Goal: Task Accomplishment & Management: Use online tool/utility

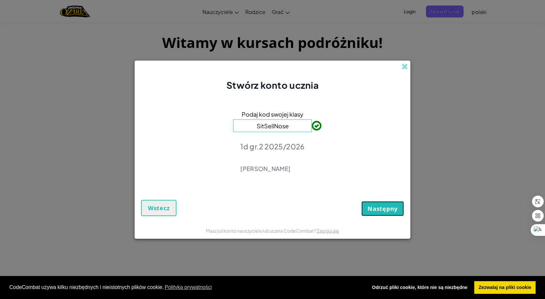
click at [379, 208] on font "Następny" at bounding box center [382, 209] width 30 height 8
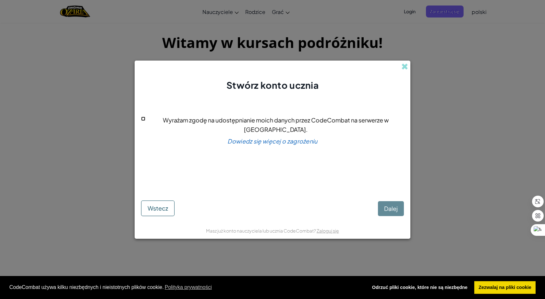
click at [145, 121] on input "Wyrażam zgodę na udostępnianie moich danych przez CodeCombat na serwerze w USA." at bounding box center [143, 119] width 4 height 4
checkbox input "true"
click at [388, 207] on font "Dalej" at bounding box center [391, 208] width 14 height 7
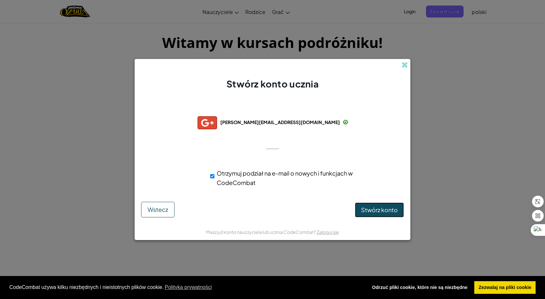
click at [355, 213] on button "Stwórz konto" at bounding box center [379, 210] width 49 height 15
click at [372, 210] on font "Stwórz konto" at bounding box center [379, 210] width 37 height 7
click at [372, 210] on div "Tworzenie konta... Wstecz" at bounding box center [272, 210] width 263 height 16
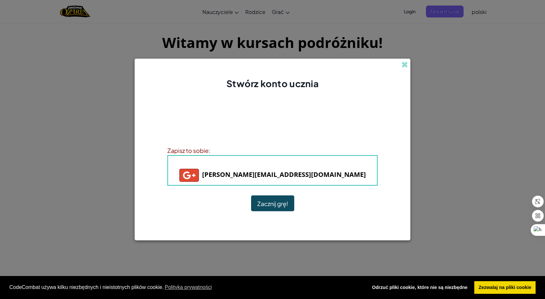
click at [255, 201] on button "Zacznij grę!" at bounding box center [272, 204] width 43 height 16
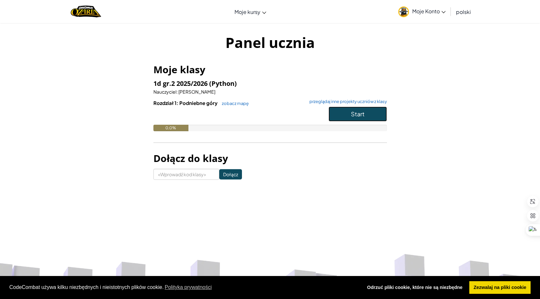
click at [368, 119] on button "Start" at bounding box center [357, 114] width 58 height 15
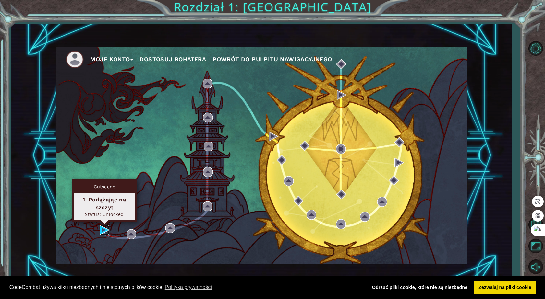
click at [100, 227] on img at bounding box center [105, 230] width 10 height 10
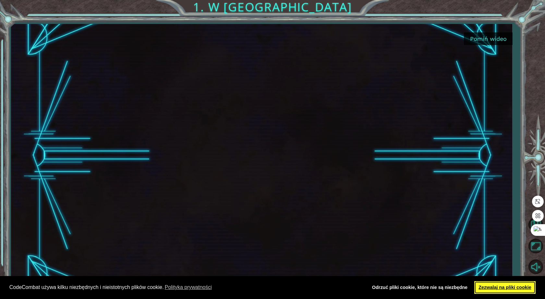
click at [505, 285] on font "Zezwalaj na pliki cookie" at bounding box center [504, 287] width 53 height 5
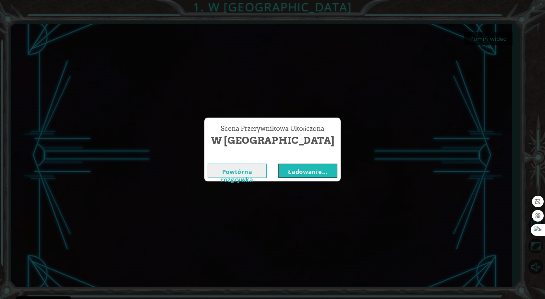
click at [318, 171] on font "Ładowanie..." at bounding box center [308, 172] width 40 height 8
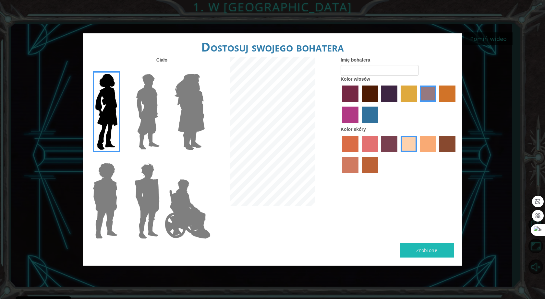
click at [428, 146] on label "kolor skóry tacao" at bounding box center [428, 144] width 16 height 16
click at [418, 154] on input "kolor skóry tacao" at bounding box center [418, 154] width 0 height 0
click at [408, 103] on div at bounding box center [398, 105] width 117 height 42
click at [410, 98] on label "kolor włosów tulipanowca" at bounding box center [408, 94] width 16 height 16
click at [398, 104] on input "kolor włosów tulipanowca" at bounding box center [398, 104] width 0 height 0
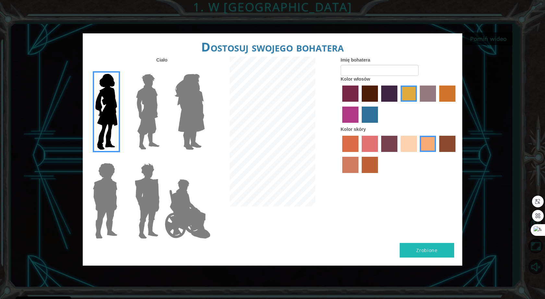
click at [429, 101] on label "bazarowy kolor włosów" at bounding box center [428, 94] width 16 height 16
click at [418, 104] on input "bazarowy kolor włosów" at bounding box center [418, 104] width 0 height 0
click at [363, 93] on label "bordowy kolor włosów" at bounding box center [370, 94] width 16 height 16
click at [359, 104] on input "bordowy kolor włosów" at bounding box center [359, 104] width 0 height 0
click at [356, 92] on label "kolor włosów paprykowy" at bounding box center [350, 94] width 16 height 16
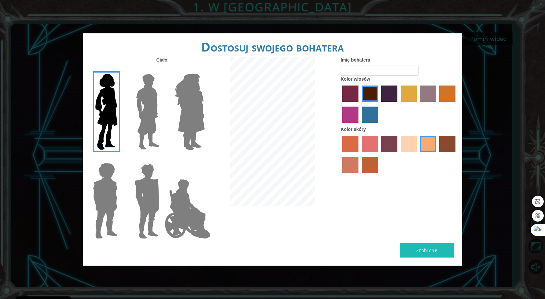
click at [340, 104] on input "kolor włosów paprykowy" at bounding box center [340, 104] width 0 height 0
click at [431, 103] on div at bounding box center [398, 105] width 117 height 42
click at [432, 98] on label "bazarowy kolor włosów" at bounding box center [428, 94] width 16 height 16
click at [418, 104] on input "bazarowy kolor włosów" at bounding box center [418, 104] width 0 height 0
drag, startPoint x: 416, startPoint y: 139, endPoint x: 413, endPoint y: 149, distance: 10.6
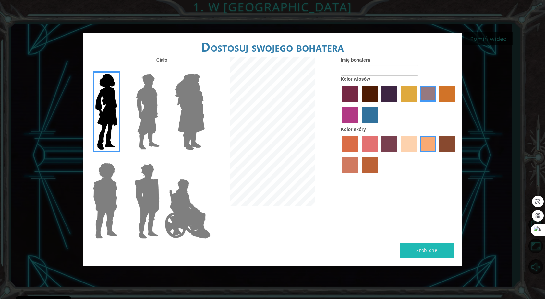
click at [413, 149] on label "kolor skóry piaszczystej plaży" at bounding box center [408, 144] width 16 height 16
click at [398, 154] on input "kolor skóry piaszczystej plaży" at bounding box center [398, 154] width 0 height 0
click at [373, 75] on input "Imię bohatera" at bounding box center [379, 70] width 78 height 11
type input "n"
type input "[PERSON_NAME]"
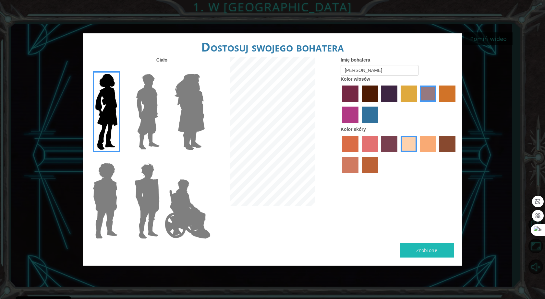
click at [184, 206] on img at bounding box center [187, 209] width 51 height 65
click at [204, 159] on input "Bohater Jamie" at bounding box center [204, 159] width 0 height 0
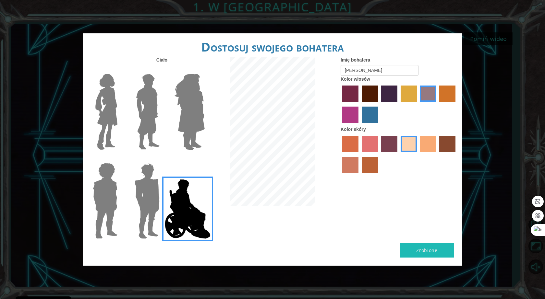
click at [157, 117] on img at bounding box center [147, 111] width 29 height 81
click at [162, 70] on input "Bohater Lars" at bounding box center [162, 70] width 0 height 0
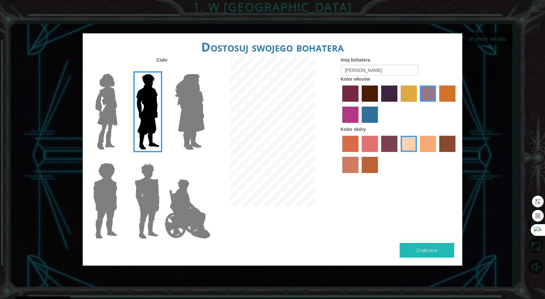
click at [183, 107] on img at bounding box center [189, 111] width 35 height 81
click at [204, 70] on input "Bohater Ametyst" at bounding box center [204, 70] width 0 height 0
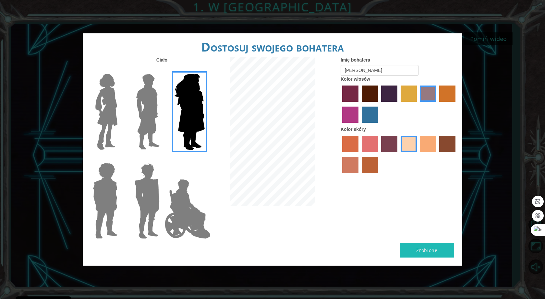
click at [137, 227] on img at bounding box center [147, 200] width 30 height 81
click at [162, 159] on input "Granat Bohatera" at bounding box center [162, 159] width 0 height 0
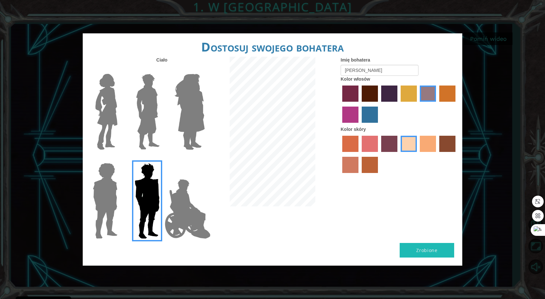
click at [119, 209] on img at bounding box center [105, 200] width 30 height 81
click at [120, 159] on input "Bohater Steven" at bounding box center [120, 159] width 0 height 0
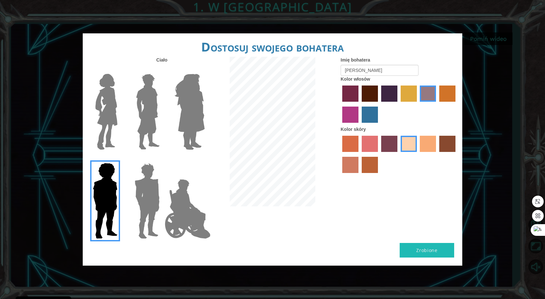
click at [194, 209] on img at bounding box center [187, 209] width 51 height 65
click at [204, 159] on input "Bohater Jamie" at bounding box center [204, 159] width 0 height 0
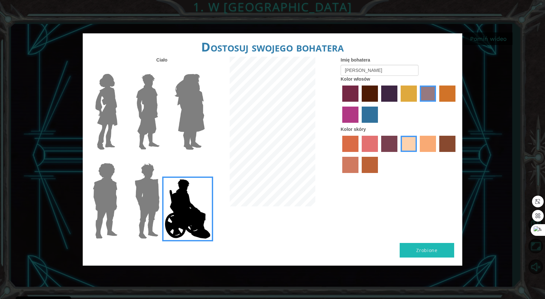
click at [122, 93] on div at bounding box center [104, 109] width 42 height 89
click at [114, 98] on img at bounding box center [106, 111] width 27 height 81
click at [120, 70] on input "Bohater Connie" at bounding box center [120, 70] width 0 height 0
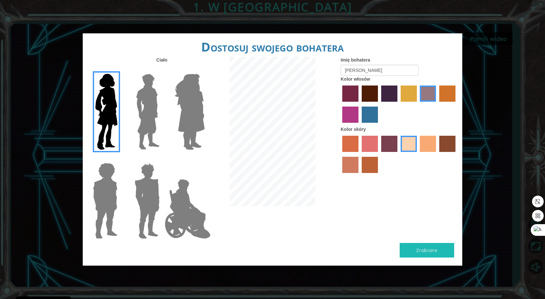
click at [439, 247] on button "Zrobione" at bounding box center [426, 250] width 54 height 15
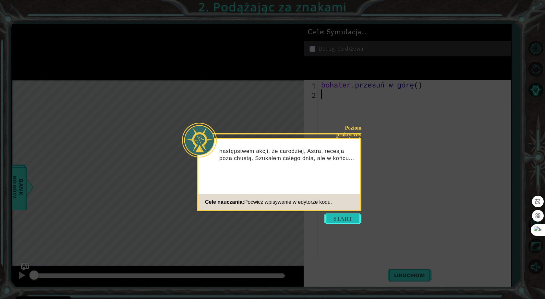
click at [348, 216] on button "Start" at bounding box center [342, 219] width 37 height 10
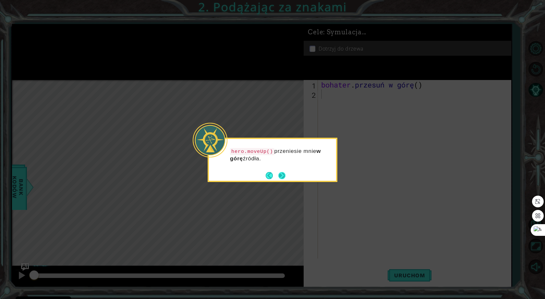
click at [283, 175] on button "Następny" at bounding box center [281, 175] width 7 height 7
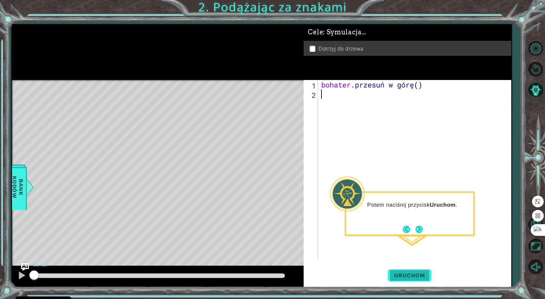
click at [411, 280] on button "Uruchom" at bounding box center [408, 275] width 43 height 21
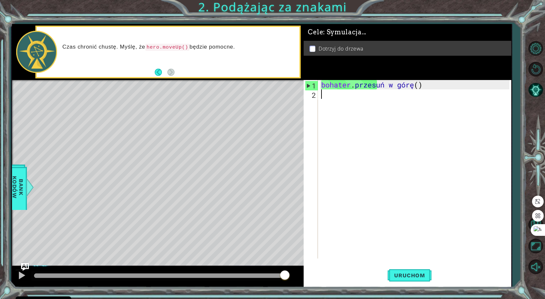
click at [326, 93] on div "bohater . przesuń w górę ( )" at bounding box center [416, 178] width 192 height 197
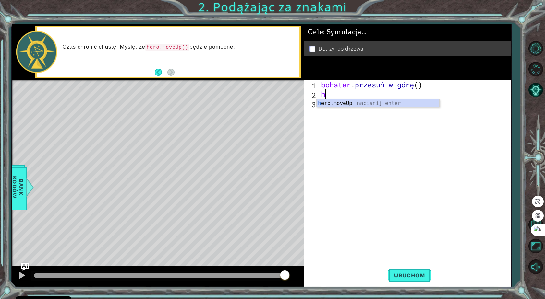
type textarea "h"
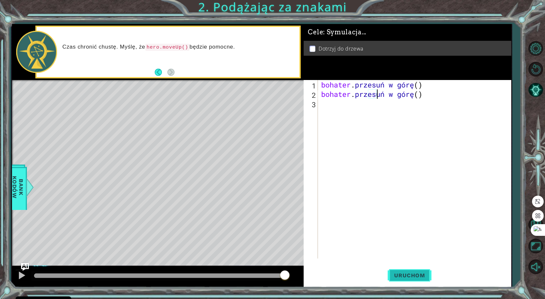
type textarea "hero.moveUp()"
click at [402, 273] on font "Uruchom" at bounding box center [409, 275] width 30 height 6
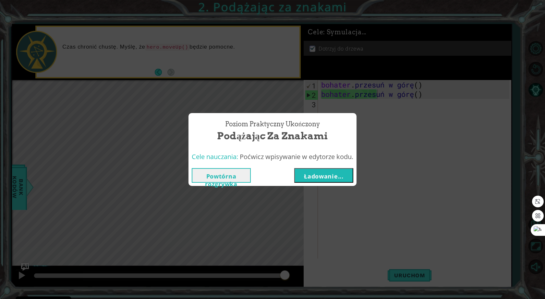
click at [332, 172] on font "Ładowanie..." at bounding box center [324, 176] width 40 height 8
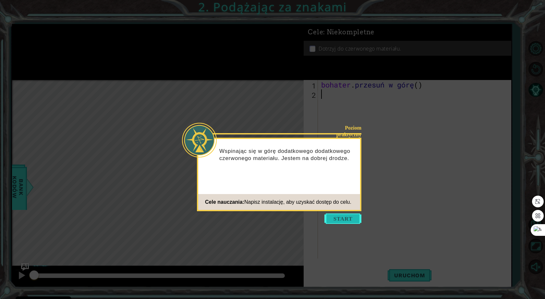
click at [341, 218] on button "Start" at bounding box center [342, 219] width 37 height 10
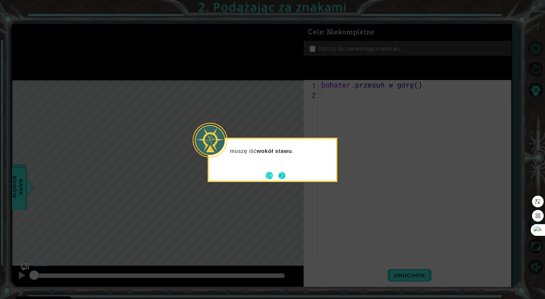
click at [284, 173] on button "Następny" at bounding box center [281, 175] width 7 height 7
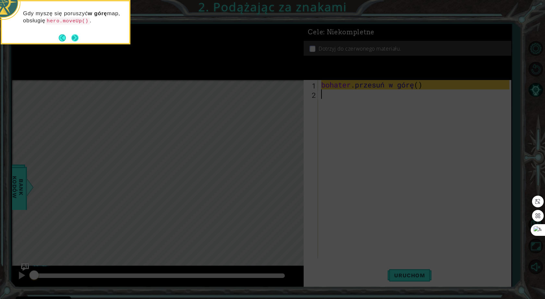
click at [76, 41] on button "Następny" at bounding box center [74, 37] width 7 height 7
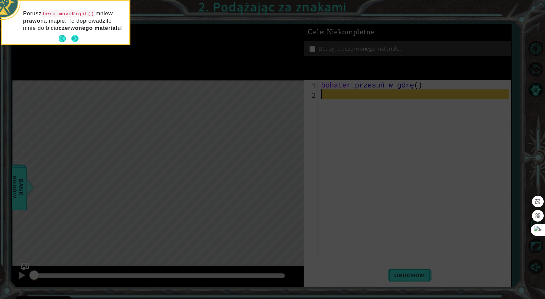
click at [76, 42] on button "Następny" at bounding box center [74, 38] width 7 height 7
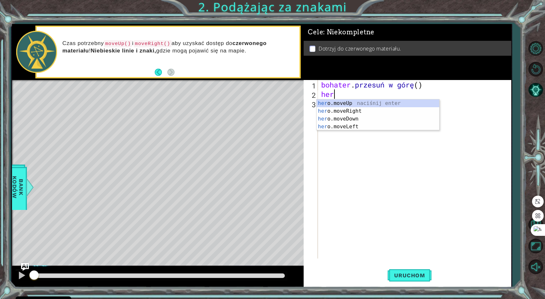
scroll to position [0, 0]
type textarea "hero"
click at [338, 104] on div "hero .moveUp naciśnij enter [GEOGRAPHIC_DATA] .ruch w prawo Kliknij enter bohat…" at bounding box center [377, 123] width 123 height 47
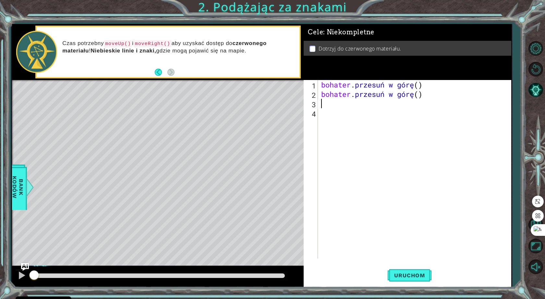
scroll to position [0, 0]
click at [338, 104] on div "bohater . przesuń w górę ( ) bohater . przesuń w górę ( )" at bounding box center [416, 178] width 192 height 197
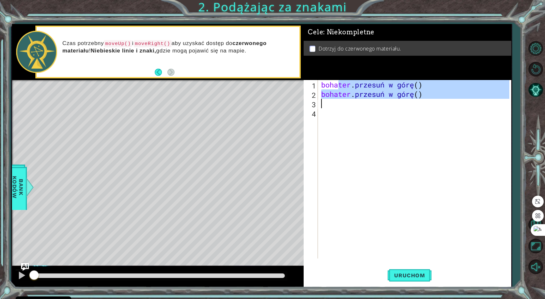
type textarea "hero.moveUp()"
click at [338, 104] on div "bohater . przesuń w górę ( ) bohater . przesuń w górę ( )" at bounding box center [414, 169] width 189 height 179
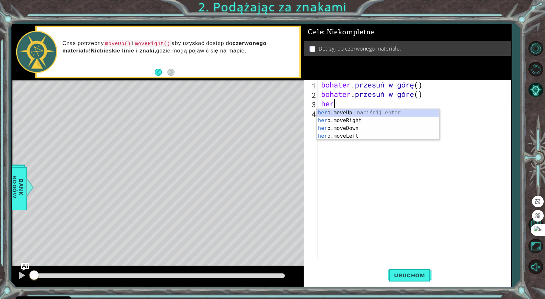
scroll to position [0, 0]
type textarea "hero"
click at [353, 119] on div "hero .moveUp naciśnij enter [GEOGRAPHIC_DATA] .ruch w prawo Kliknij enter bohat…" at bounding box center [377, 132] width 123 height 47
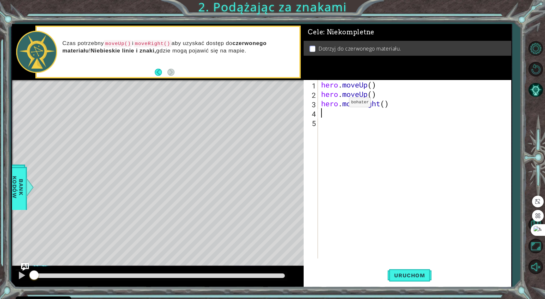
scroll to position [0, 0]
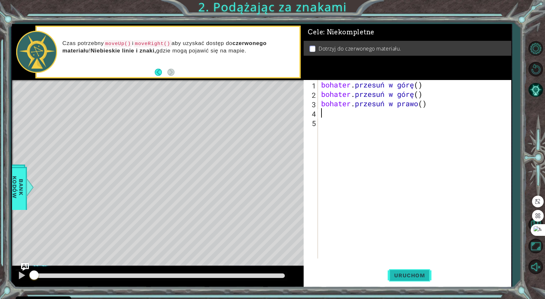
click at [411, 269] on button "Uruchom" at bounding box center [408, 275] width 43 height 21
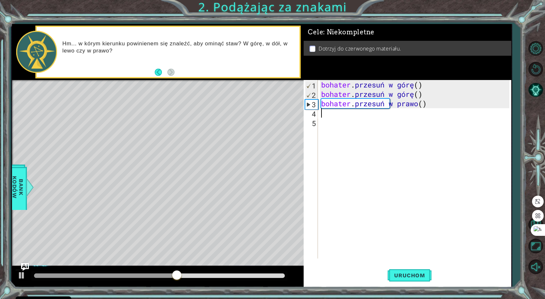
click at [352, 112] on div "bohater . przesuń w górę ( ) bohater . przesuń w górę ( ) bohater . przesuń w p…" at bounding box center [416, 178] width 192 height 197
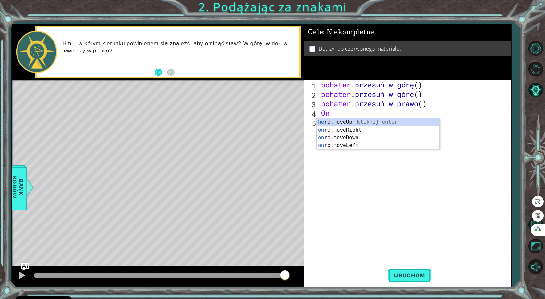
scroll to position [0, 0]
type textarea "hero"
click at [359, 124] on div "hero .moveUp naciśnij enter [GEOGRAPHIC_DATA] .ruch w prawo Kliknij enter bohat…" at bounding box center [377, 141] width 123 height 47
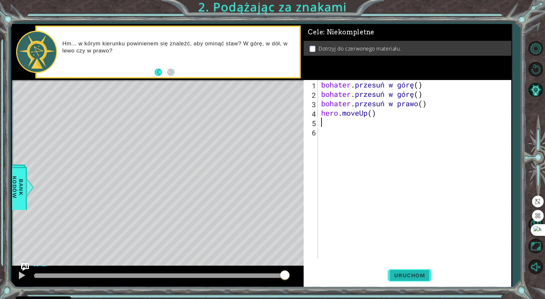
click at [415, 280] on button "Uruchom" at bounding box center [408, 275] width 43 height 21
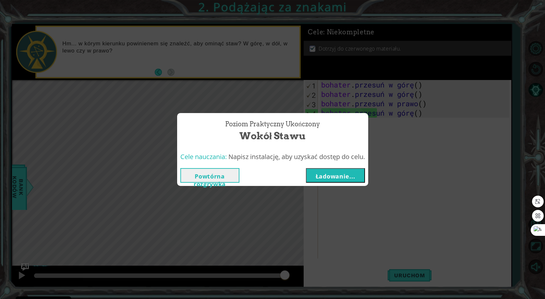
click at [315, 180] on button "Ładowanie..." at bounding box center [335, 175] width 59 height 15
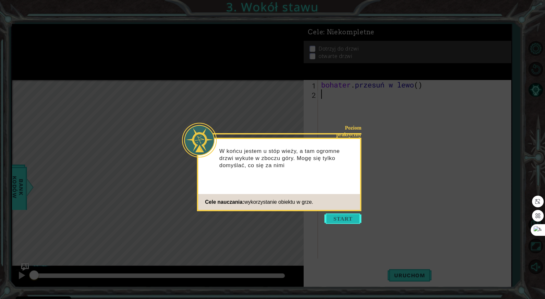
click at [339, 219] on button "Start" at bounding box center [342, 219] width 37 height 10
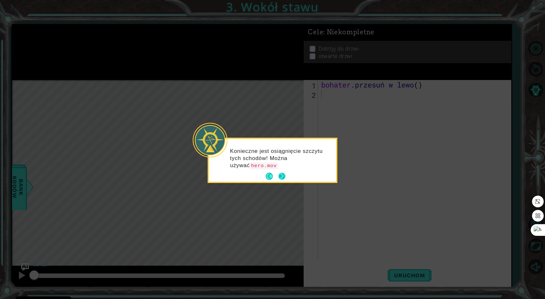
click at [281, 172] on footer at bounding box center [276, 177] width 20 height 10
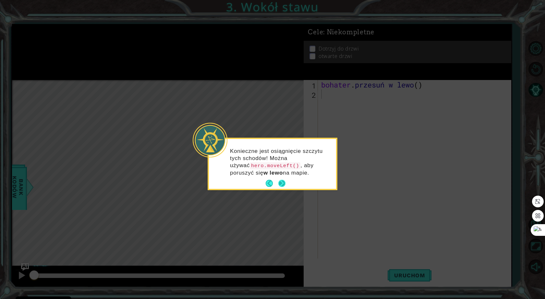
click at [282, 180] on button "Następny" at bounding box center [281, 183] width 7 height 7
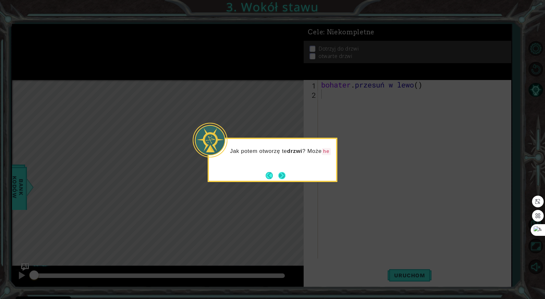
click at [278, 177] on button "Następny" at bounding box center [281, 175] width 7 height 7
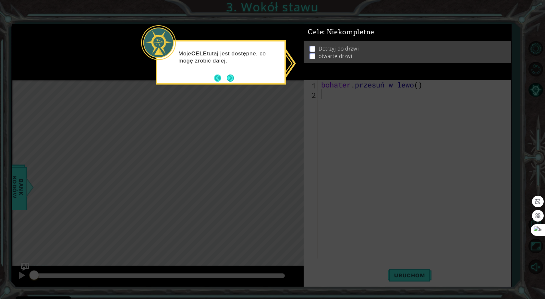
click at [216, 77] on button "Z powrotem" at bounding box center [220, 78] width 13 height 7
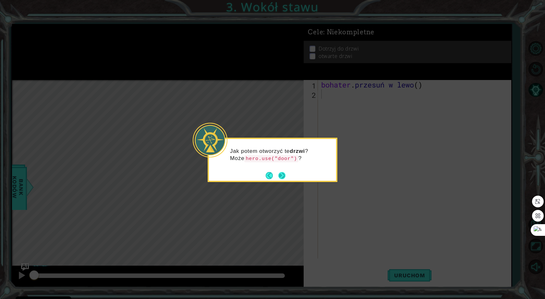
click at [285, 176] on button "Następny" at bounding box center [281, 175] width 7 height 7
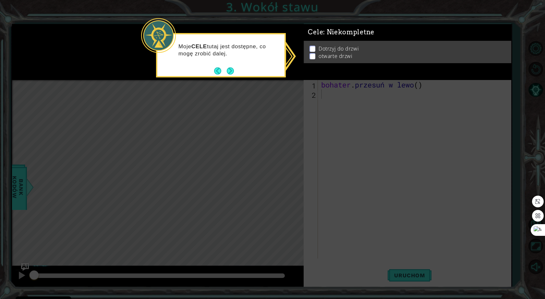
click at [313, 49] on p at bounding box center [312, 49] width 6 height 6
click at [312, 56] on ul "Dotrzyj do drzwi otwarte drzwi" at bounding box center [407, 52] width 199 height 15
click at [314, 41] on div "Cele : Niekompletne" at bounding box center [406, 32] width 207 height 17
click at [233, 71] on button "Następny" at bounding box center [230, 70] width 7 height 7
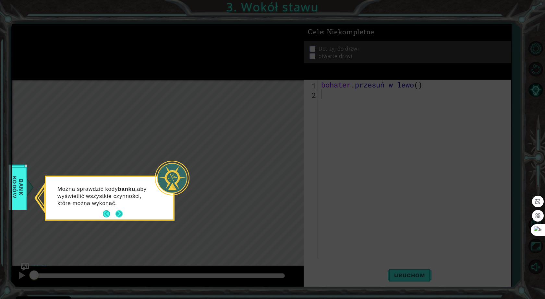
click at [115, 212] on button "Następny" at bounding box center [118, 213] width 7 height 7
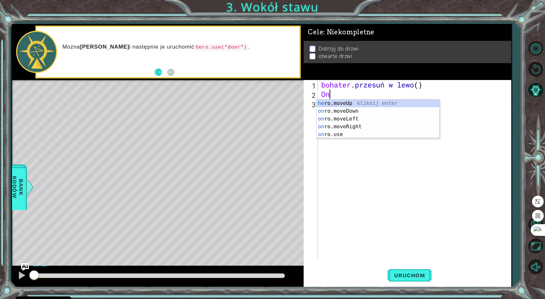
scroll to position [0, 0]
type textarea "hero"
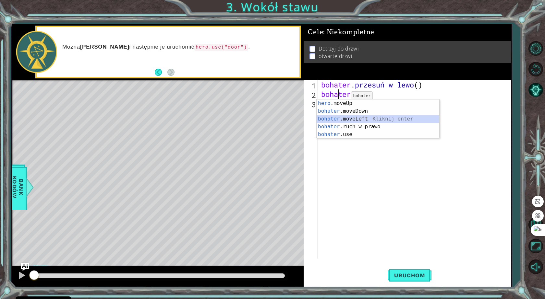
click at [350, 116] on div "hero .moveUp naciśnij enter bohater .moveDown Kliknij enter bohater .moveLeft K…" at bounding box center [377, 127] width 123 height 54
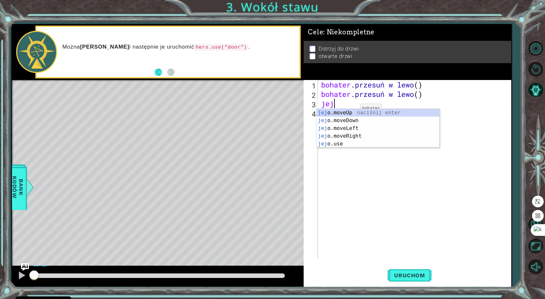
type textarea "hero"
click at [354, 129] on div "hero .moveUp naciśnij enter bohater .moveDown Kliknij enter bohater .moveLeft K…" at bounding box center [377, 136] width 123 height 54
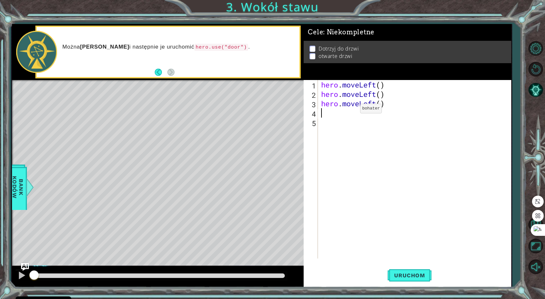
scroll to position [0, 0]
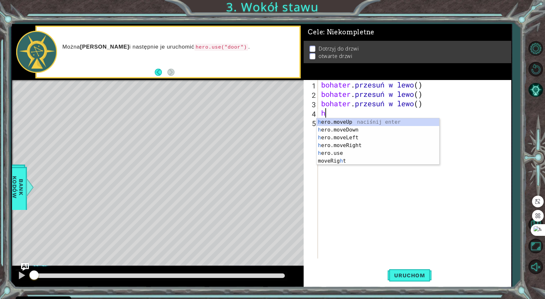
type textarea "he"
click at [350, 124] on div "he ro.moveUp kliknij enter on ro.moveDown Kliknij enter on ro.moveLeft Kliknij …" at bounding box center [377, 145] width 123 height 54
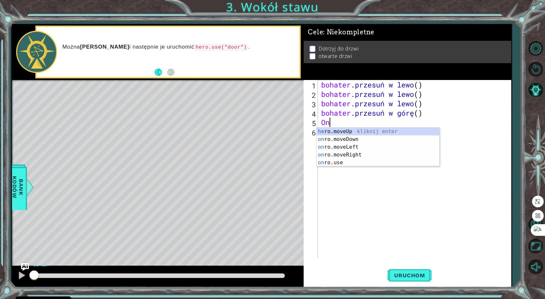
scroll to position [0, 0]
type textarea "hero"
click at [350, 131] on div "hero .moveUp naciśnij enter bohater .moveDown Kliknij enter bohater .moveLeft K…" at bounding box center [377, 155] width 123 height 54
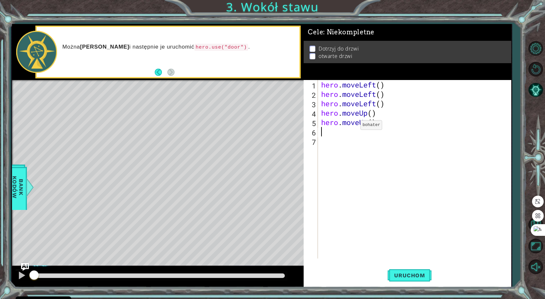
scroll to position [0, 0]
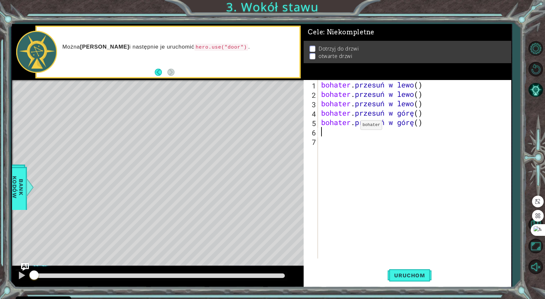
type textarea "h"
drag, startPoint x: 399, startPoint y: 283, endPoint x: 399, endPoint y: 279, distance: 3.9
click at [399, 283] on button "Uruchom" at bounding box center [408, 275] width 43 height 21
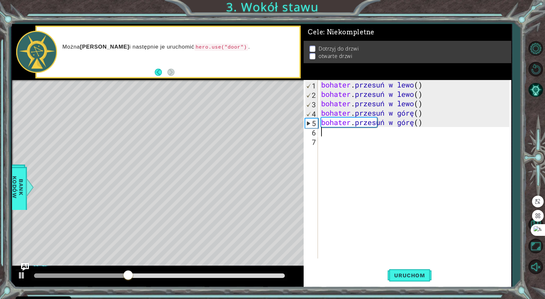
click at [429, 97] on div "bohater . przesuń w lewo ( ) bohater . przesuń w lewo ( ) bohater . przesuń w l…" at bounding box center [416, 178] width 192 height 197
click at [427, 106] on div "bohater . przesuń w lewo ( ) bohater . przesuń w lewo ( ) bohater . przesuń w l…" at bounding box center [416, 178] width 192 height 197
drag, startPoint x: 427, startPoint y: 106, endPoint x: 371, endPoint y: 106, distance: 56.4
click at [371, 106] on div "bohater . przesuń w lewo ( ) bohater . przesuń w lewo ( ) bohater . przesuń w l…" at bounding box center [416, 178] width 192 height 197
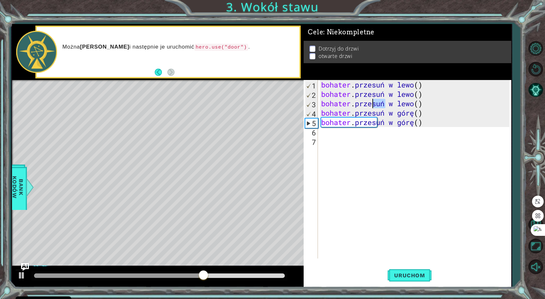
click at [434, 103] on div "bohater . przesuń w lewo ( ) bohater . przesuń w lewo ( ) bohater . przesuń w l…" at bounding box center [414, 169] width 189 height 179
drag, startPoint x: 423, startPoint y: 102, endPoint x: 375, endPoint y: 103, distance: 48.0
click at [375, 103] on div "bohater . przesuń w lewo ( ) bohater . przesuń w lewo ( ) bohater . przesuń w l…" at bounding box center [416, 178] width 192 height 197
click at [412, 104] on div "bohater . przesuń w lewo ( ) bohater . przesuń w lewo ( ) bohater . m ( ) oveLe…" at bounding box center [416, 178] width 192 height 197
click at [413, 104] on div "bohater . przesuń w lewo ( ) bohater . przesuń w lewo ( ) bohater . m ( ) oveLe…" at bounding box center [416, 178] width 192 height 197
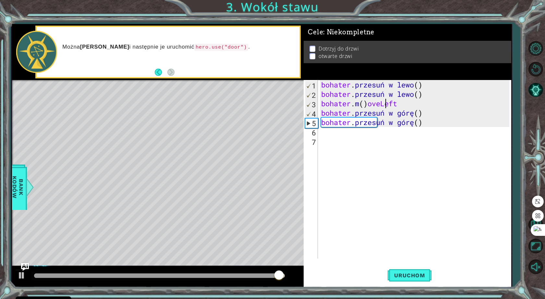
click at [426, 106] on div "bohater . przesuń w lewo ( ) bohater . przesuń w lewo ( ) bohater . m ( ) oveLe…" at bounding box center [416, 178] width 192 height 197
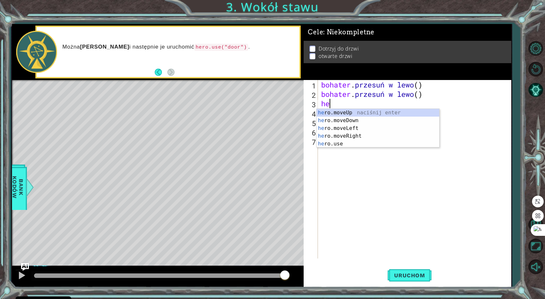
type textarea "h"
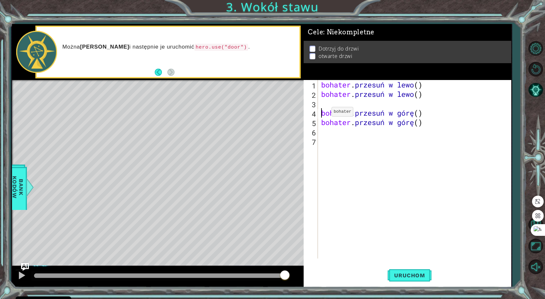
click at [322, 113] on div "bohater . przesuń w lewo ( ) bohater . przesuń w lewo ( ) bohater . przesuń w g…" at bounding box center [416, 178] width 192 height 197
type textarea "hero.moveUp()"
click at [371, 134] on div "bohater . przesuń w lewo ( ) bohater . przesuń w lewo ( ) bohater . przesuń w g…" at bounding box center [416, 178] width 192 height 197
click at [368, 120] on div "bohater . przesuń w lewo ( ) bohater . przesuń w lewo ( ) bohater . przesuń w g…" at bounding box center [416, 178] width 192 height 197
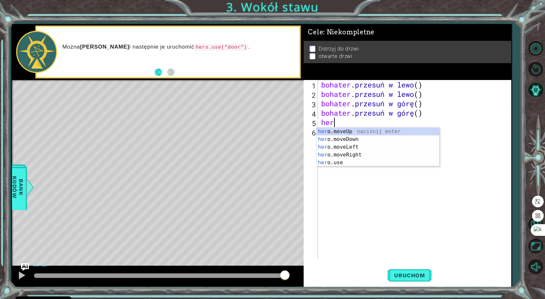
scroll to position [0, 0]
type textarea "hero"
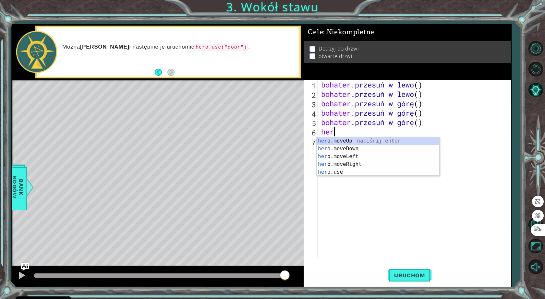
type textarea "hero"
click at [379, 163] on div "hero .moveUp naciśnij enter bohater .moveDown Kliknij enter bohater .moveLeft K…" at bounding box center [377, 164] width 123 height 54
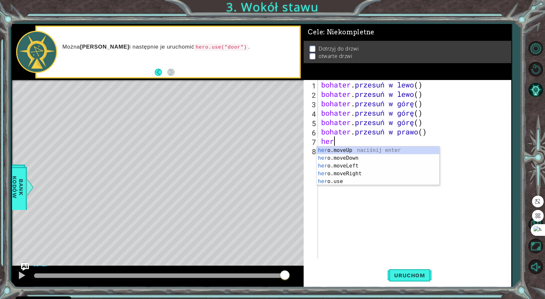
type textarea "hero"
click at [375, 176] on div "hero .moveUp naciśnij enter bohater .moveDown Kliknij enter bohater .moveLeft K…" at bounding box center [377, 174] width 123 height 54
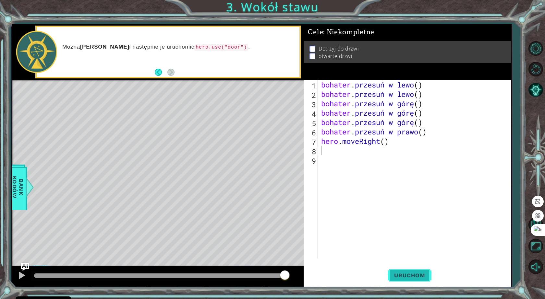
click at [402, 286] on button "Uruchom" at bounding box center [408, 275] width 43 height 21
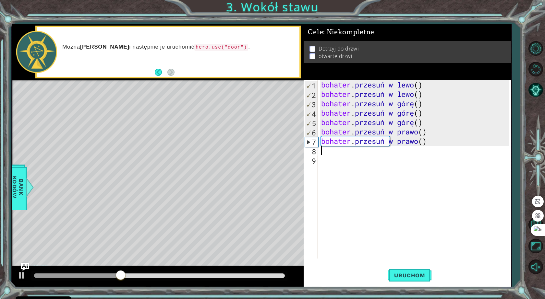
click at [416, 122] on div "bohater . przesuń w lewo ( ) bohater . przesuń w lewo ( ) bohater . przesuń w g…" at bounding box center [416, 178] width 192 height 197
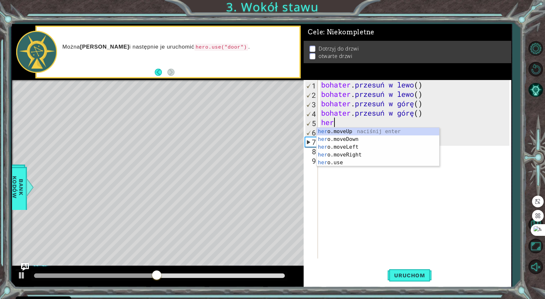
type textarea "h"
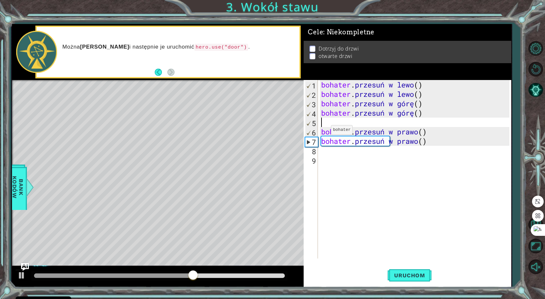
click at [319, 132] on div "1 2 3 4 5 6 7 8 9 bohater . przesuń w lewo ( ) bohater . przesuń w lewo ( ) boh…" at bounding box center [405, 169] width 205 height 179
click at [321, 131] on div "bohater . przesuń w lewo ( ) bohater . przesuń w lewo ( ) bohater . przesuń w g…" at bounding box center [416, 178] width 192 height 197
type textarea "hero.moveRight()"
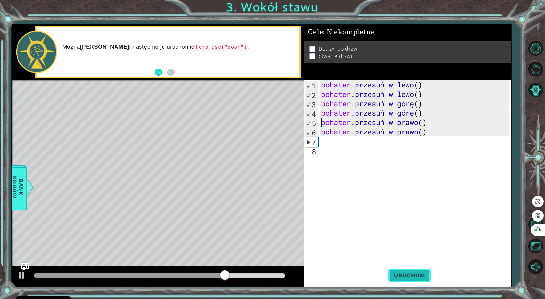
click at [399, 276] on font "Uruchom" at bounding box center [409, 275] width 30 height 6
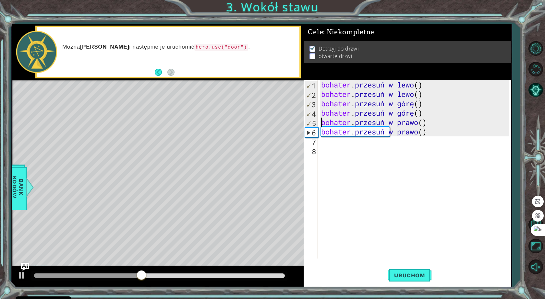
click at [377, 142] on div "bohater . przesuń w lewo ( ) bohater . przesuń w lewo ( ) bohater . przesuń w g…" at bounding box center [416, 178] width 192 height 197
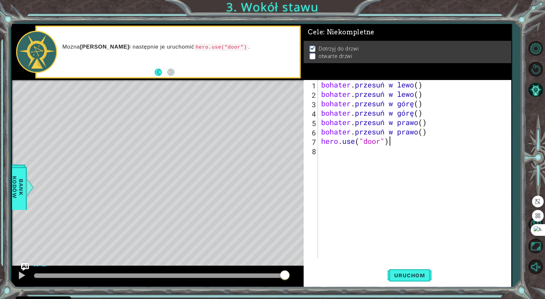
scroll to position [0, 3]
type textarea "hero.use("door")"
click at [414, 273] on font "Uruchom" at bounding box center [409, 275] width 30 height 6
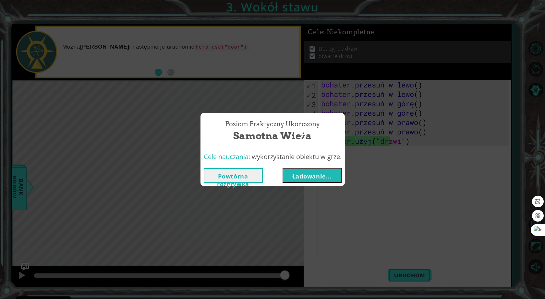
click at [314, 174] on font "Ładowanie..." at bounding box center [312, 176] width 40 height 8
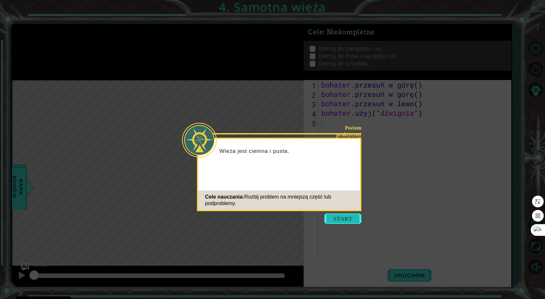
click at [340, 216] on button "Start" at bounding box center [342, 219] width 37 height 10
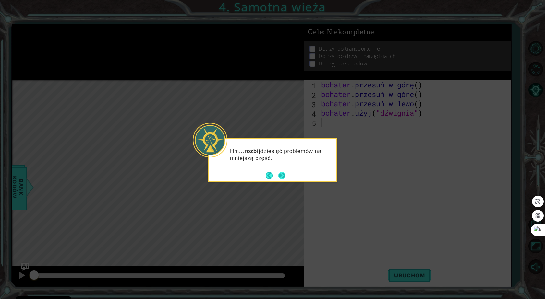
click at [284, 175] on button "Następny" at bounding box center [281, 175] width 7 height 7
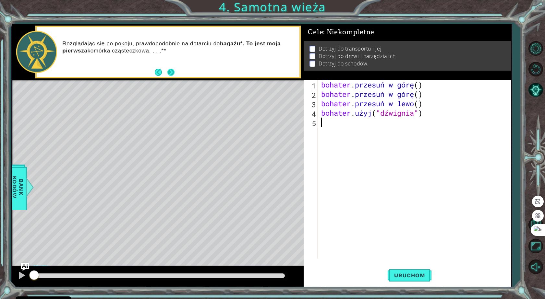
click at [168, 74] on button "Następny" at bounding box center [170, 72] width 7 height 7
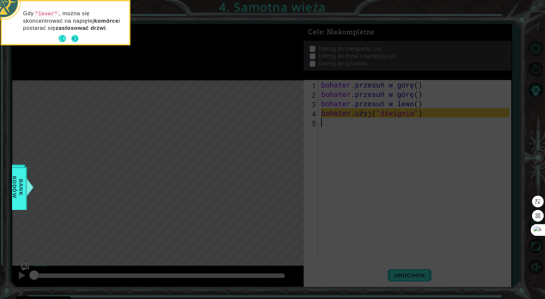
click at [78, 41] on button "Następny" at bounding box center [74, 38] width 7 height 7
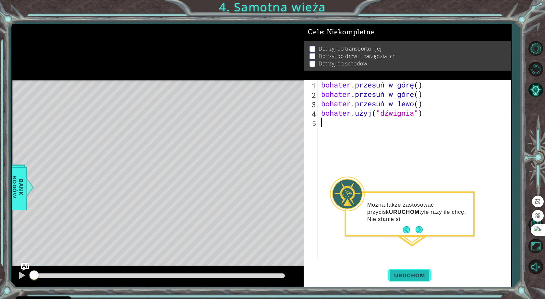
click at [419, 279] on font "Uruchom" at bounding box center [409, 275] width 30 height 6
